Goal: Book appointment/travel/reservation

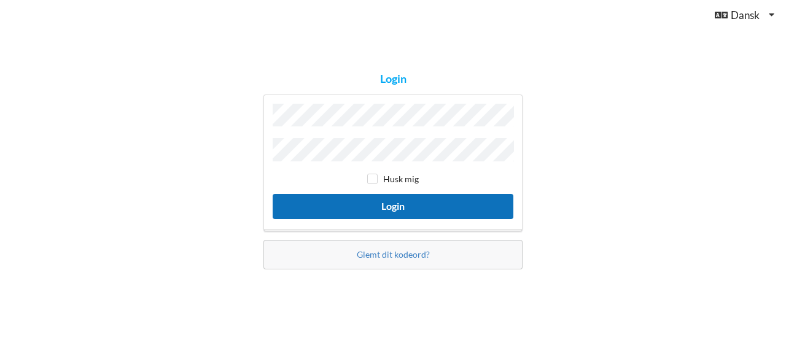
click at [412, 194] on button "Login" at bounding box center [393, 206] width 241 height 25
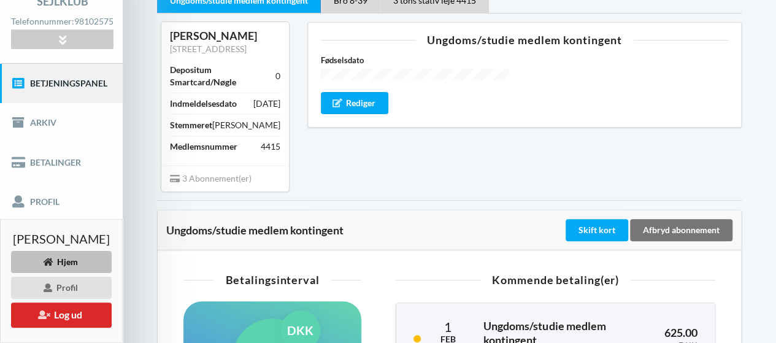
scroll to position [173, 0]
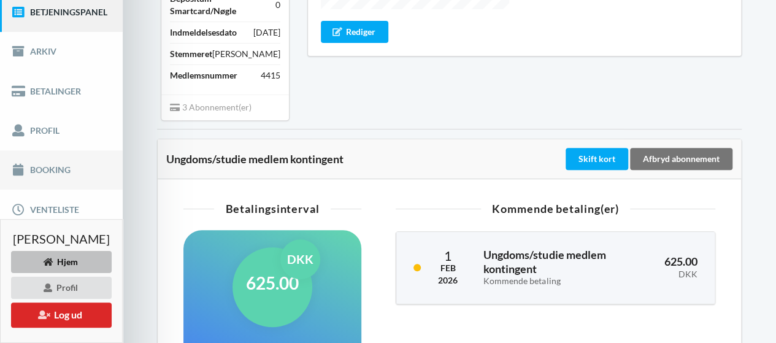
click at [96, 166] on link "Booking" at bounding box center [61, 169] width 123 height 39
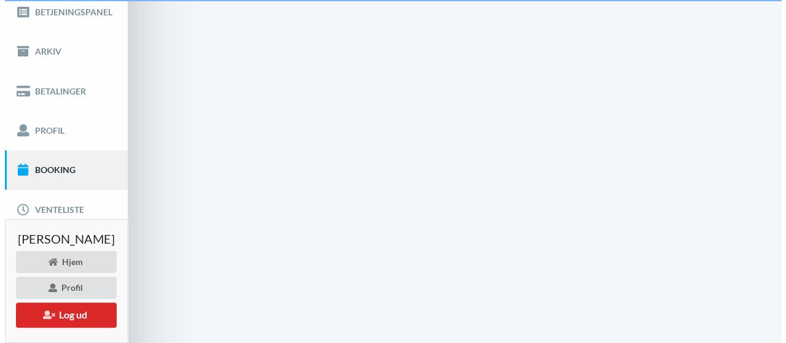
scroll to position [47, 0]
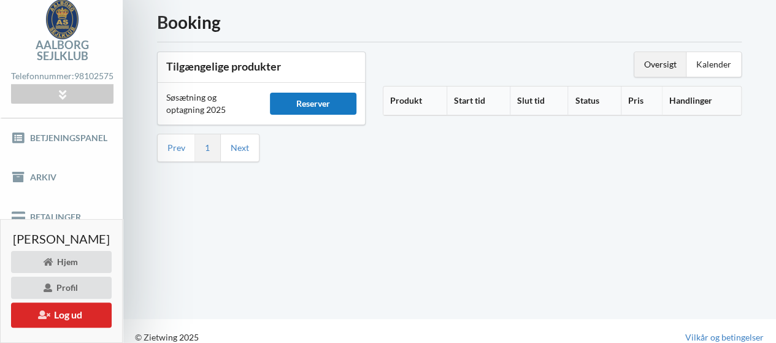
click at [357, 103] on div "Reserver" at bounding box center [313, 104] width 87 height 22
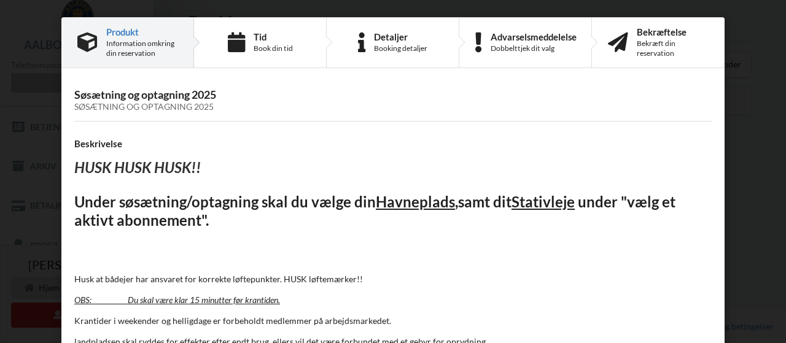
scroll to position [127, 0]
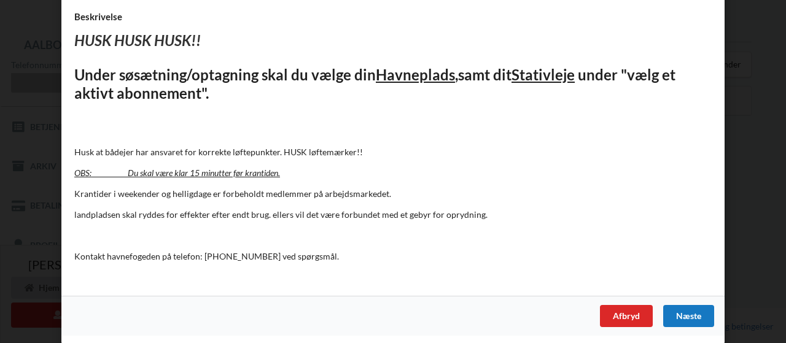
click at [683, 317] on div "Næste" at bounding box center [688, 316] width 51 height 22
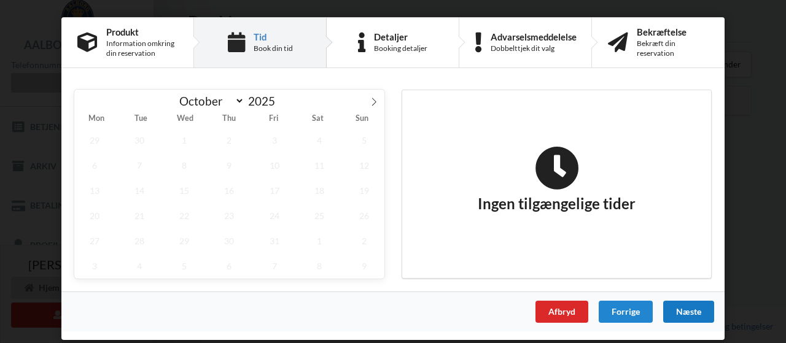
scroll to position [0, 0]
click at [191, 165] on span "8" at bounding box center [184, 165] width 41 height 25
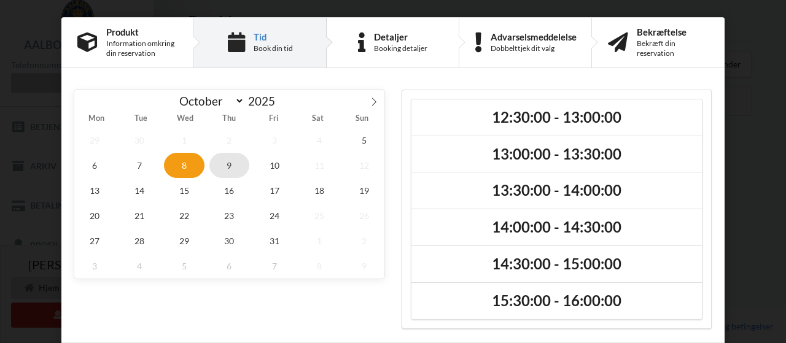
click at [218, 164] on span "9" at bounding box center [229, 165] width 41 height 25
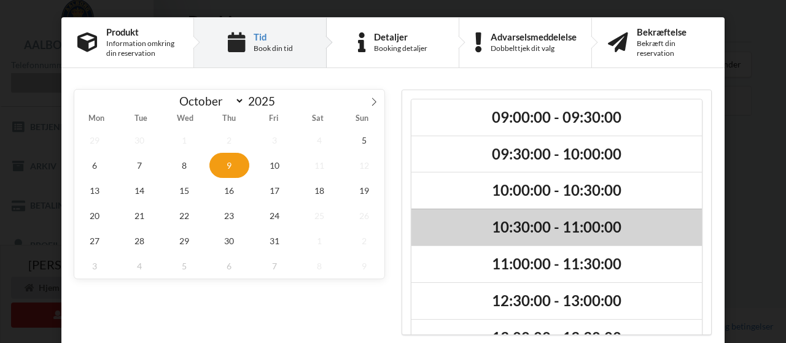
scroll to position [174, 0]
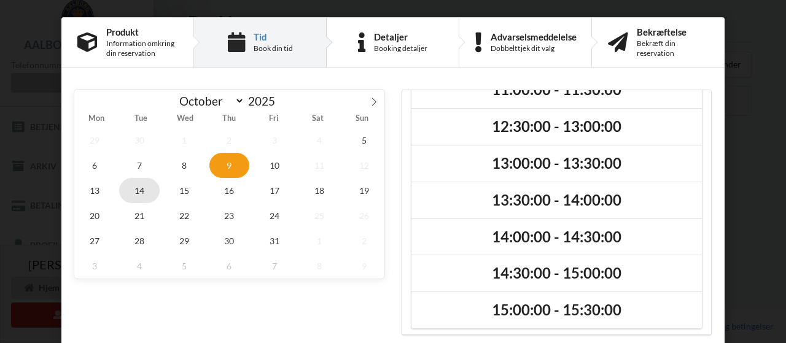
click at [145, 188] on span "14" at bounding box center [139, 190] width 41 height 25
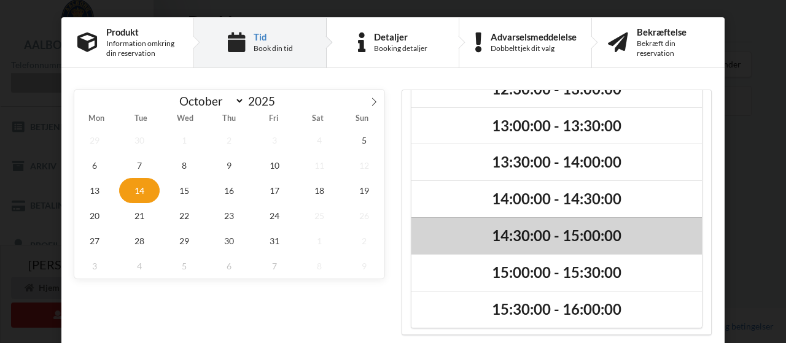
scroll to position [0, 0]
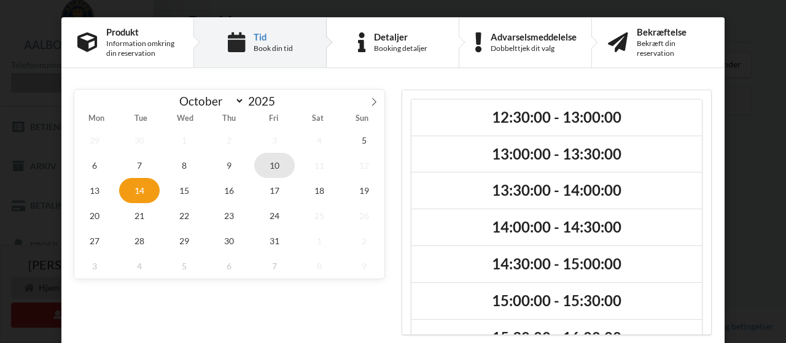
click at [277, 161] on span "10" at bounding box center [274, 165] width 41 height 25
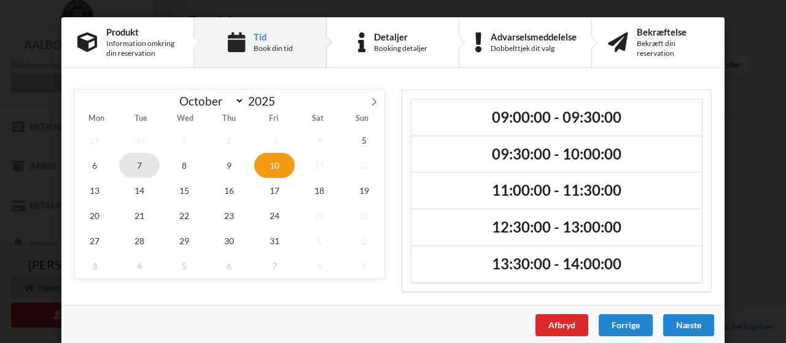
click at [139, 157] on span "7" at bounding box center [139, 165] width 41 height 25
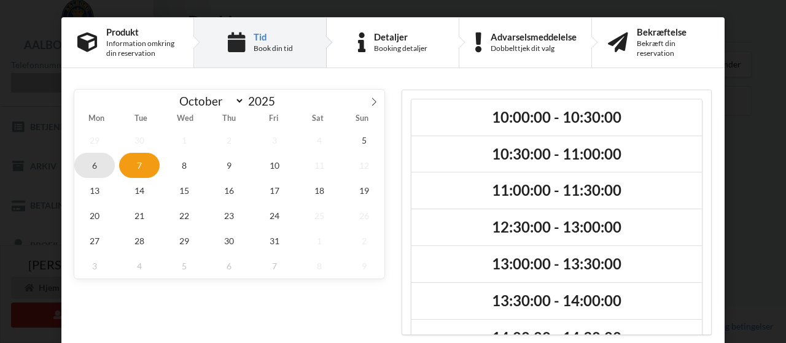
click at [98, 167] on span "6" at bounding box center [94, 165] width 41 height 25
